Goal: Navigation & Orientation: Understand site structure

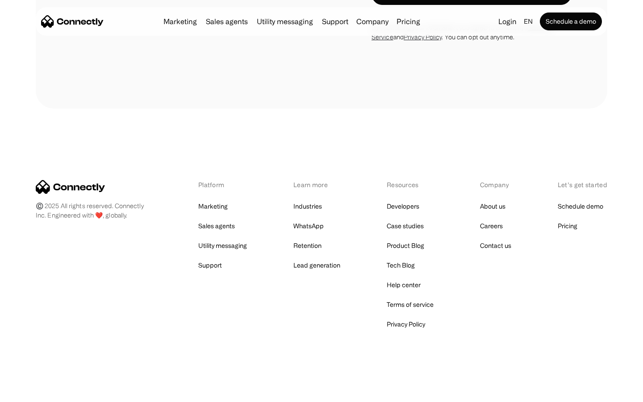
scroll to position [605, 0]
